Goal: Navigation & Orientation: Find specific page/section

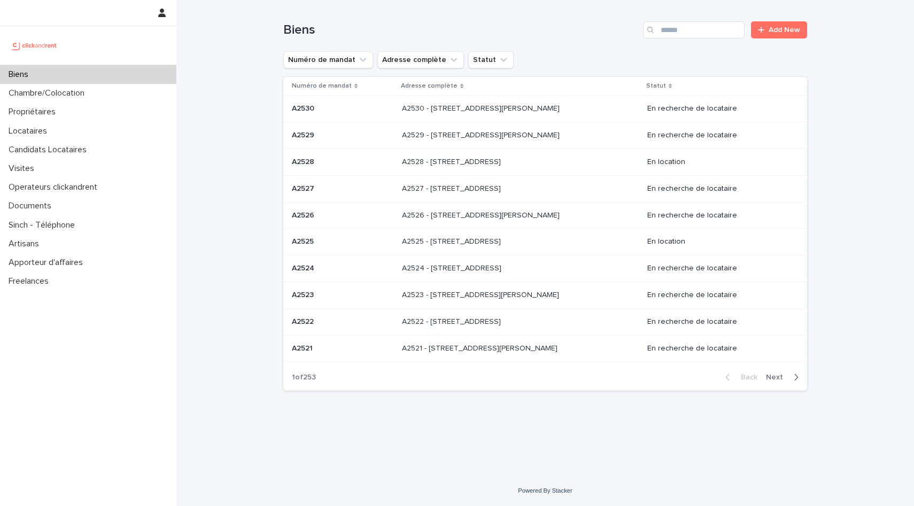
click at [797, 379] on icon "button" at bounding box center [796, 378] width 5 height 10
click at [499, 321] on p "A2512 - [STREET_ADDRESS]" at bounding box center [448, 320] width 99 height 11
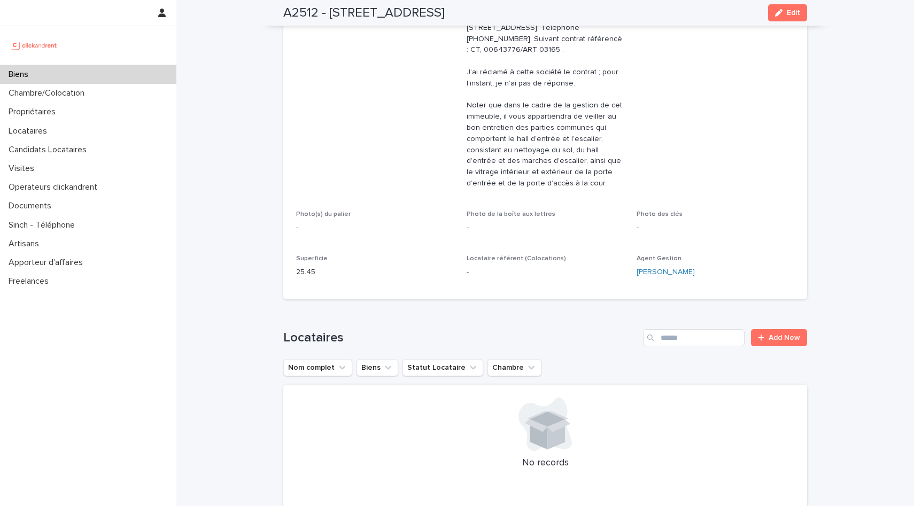
scroll to position [265, 0]
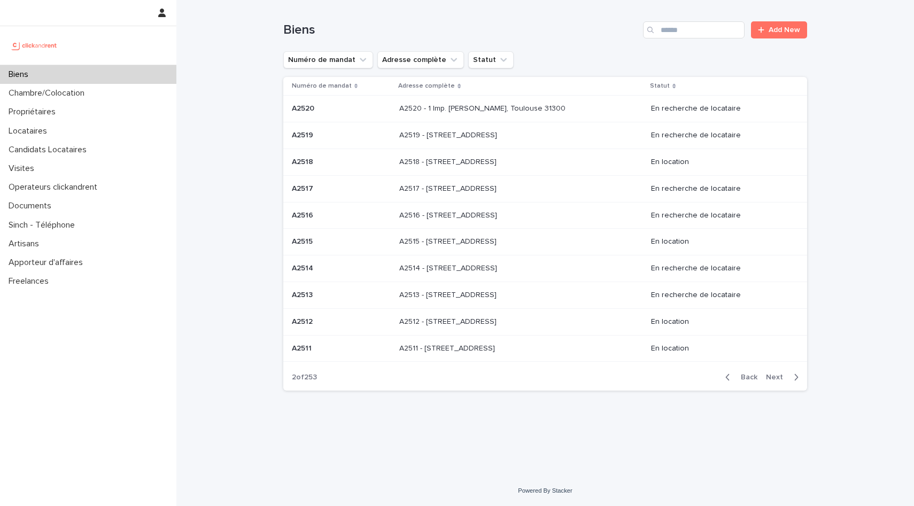
click at [328, 298] on p at bounding box center [341, 295] width 99 height 9
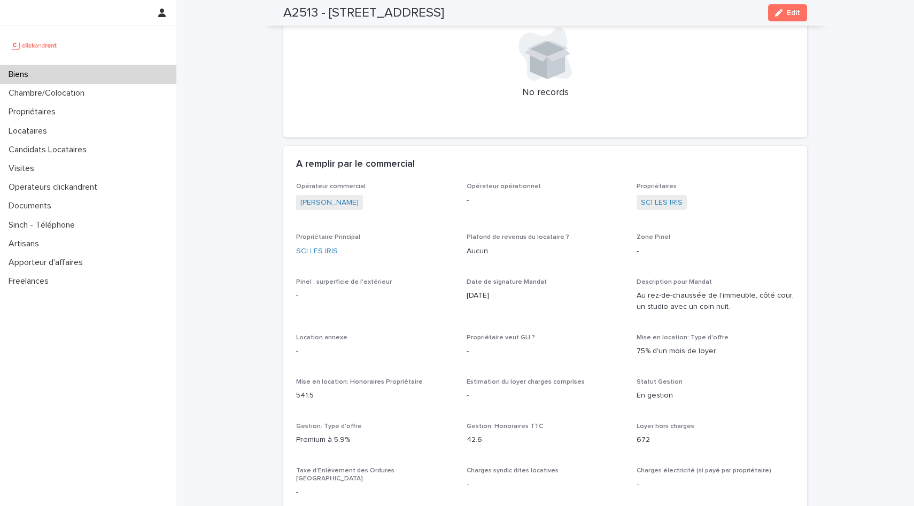
scroll to position [653, 0]
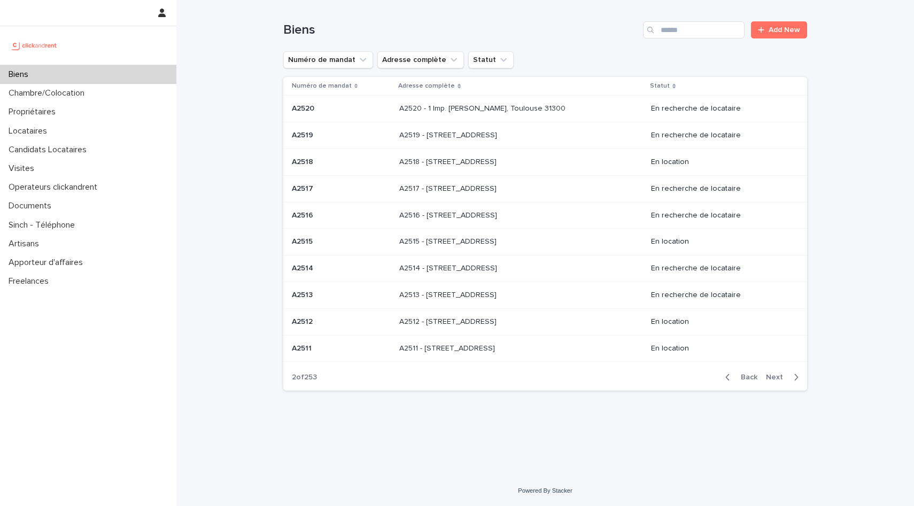
click at [321, 265] on p at bounding box center [341, 268] width 99 height 9
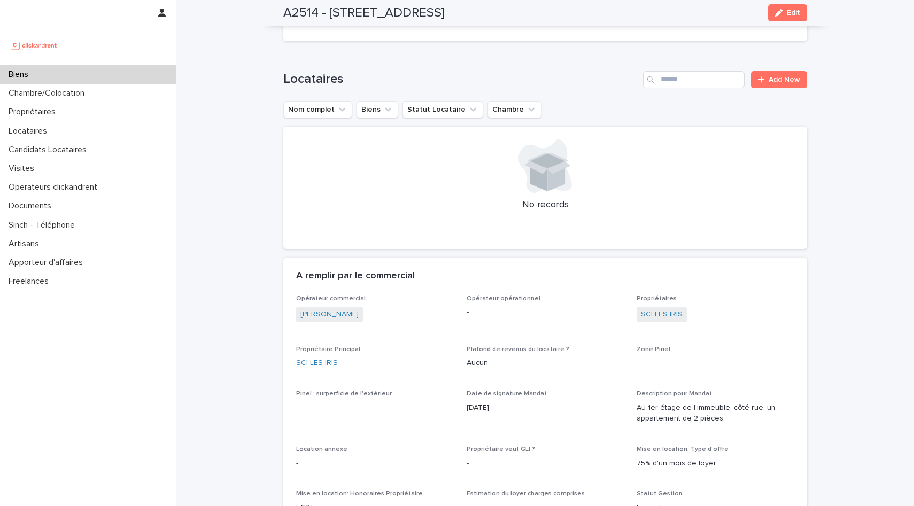
scroll to position [700, 0]
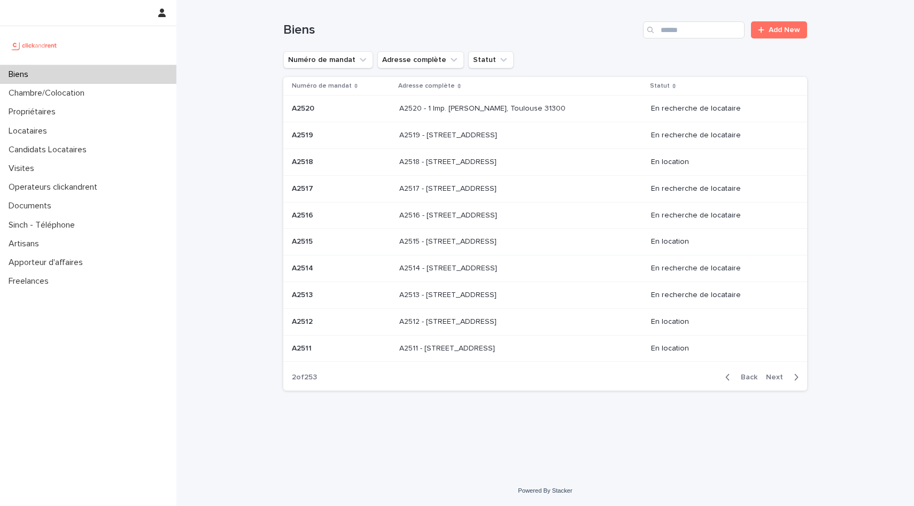
click at [298, 239] on p "A2515" at bounding box center [303, 240] width 23 height 11
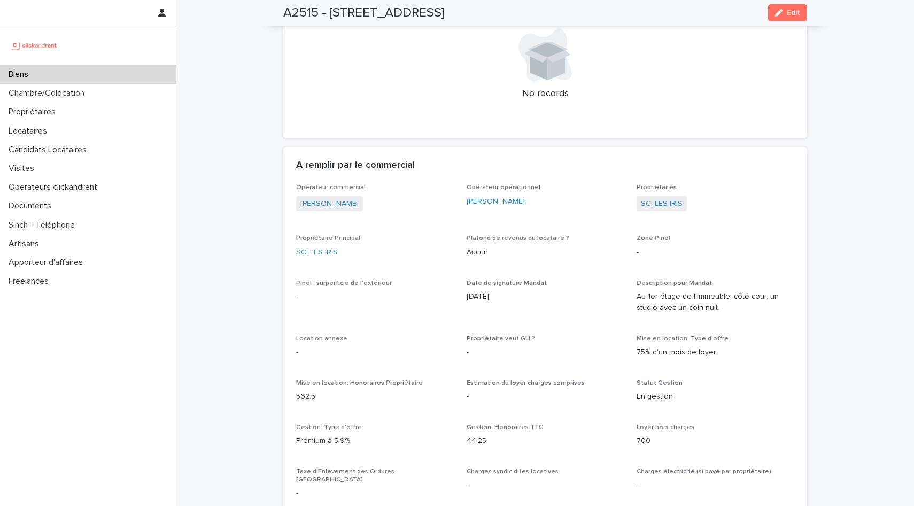
scroll to position [802, 0]
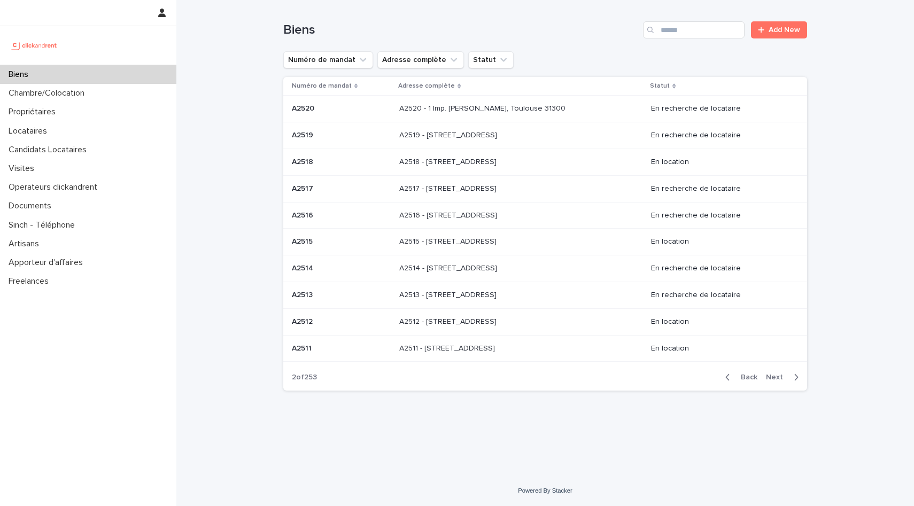
click at [314, 217] on p "A2516" at bounding box center [304, 214] width 24 height 11
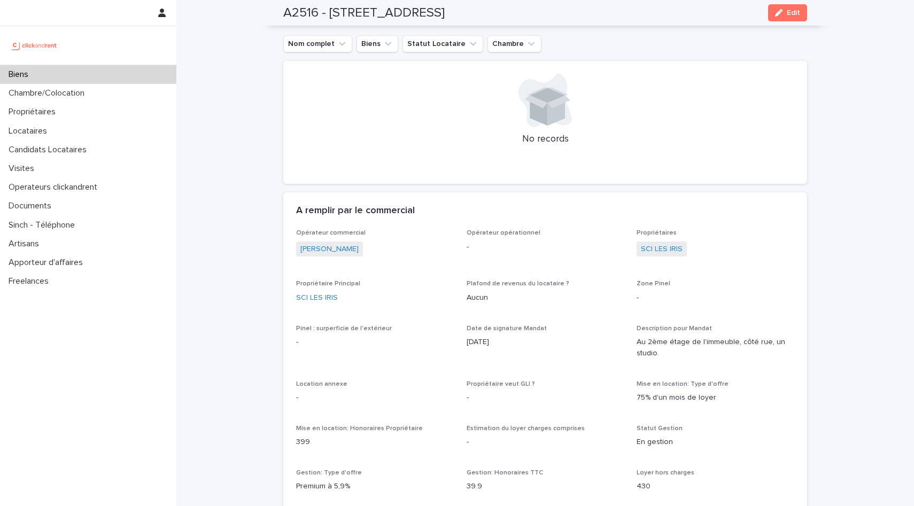
scroll to position [612, 0]
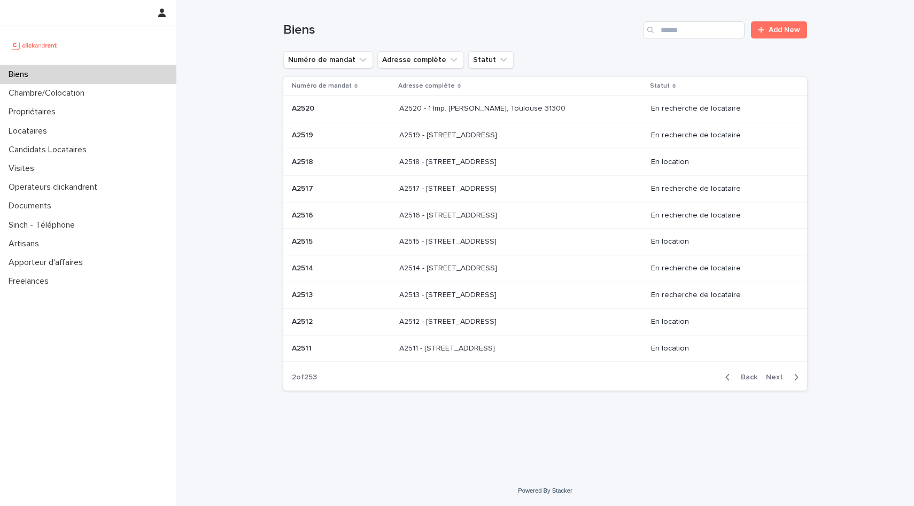
click at [359, 194] on div "A2517 A2517" at bounding box center [341, 189] width 99 height 18
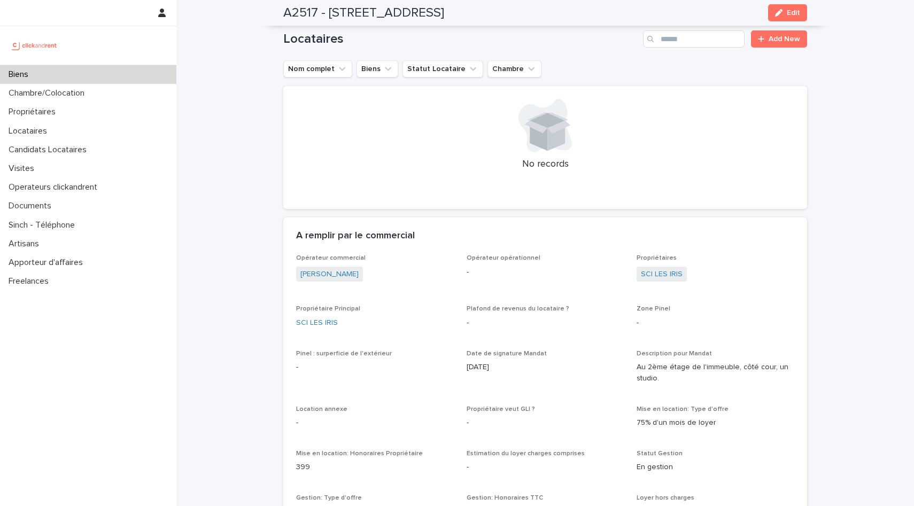
scroll to position [647, 0]
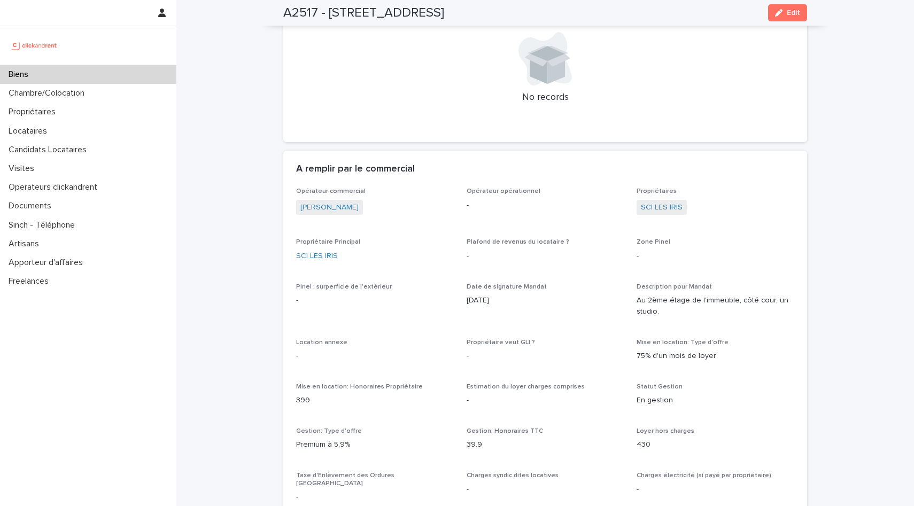
click at [108, 75] on div "Biens" at bounding box center [88, 74] width 176 height 19
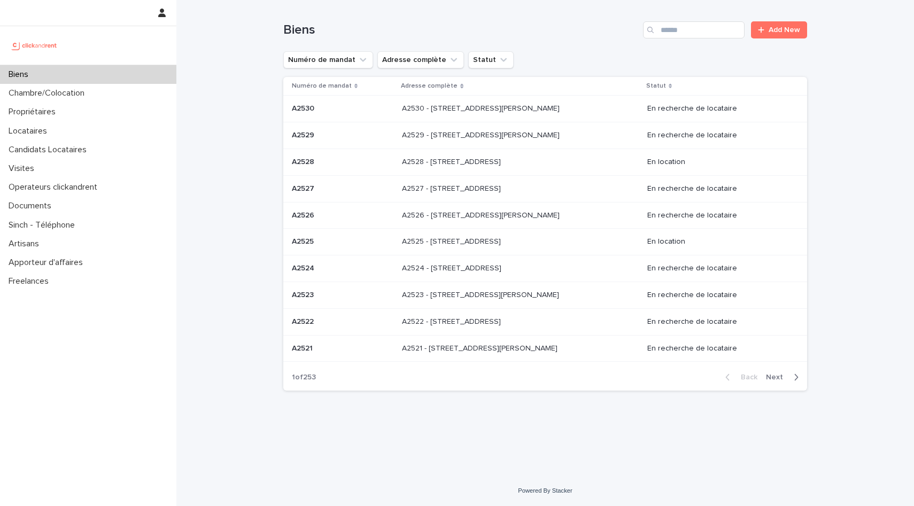
click at [338, 111] on p at bounding box center [343, 108] width 102 height 9
